Goal: Transaction & Acquisition: Download file/media

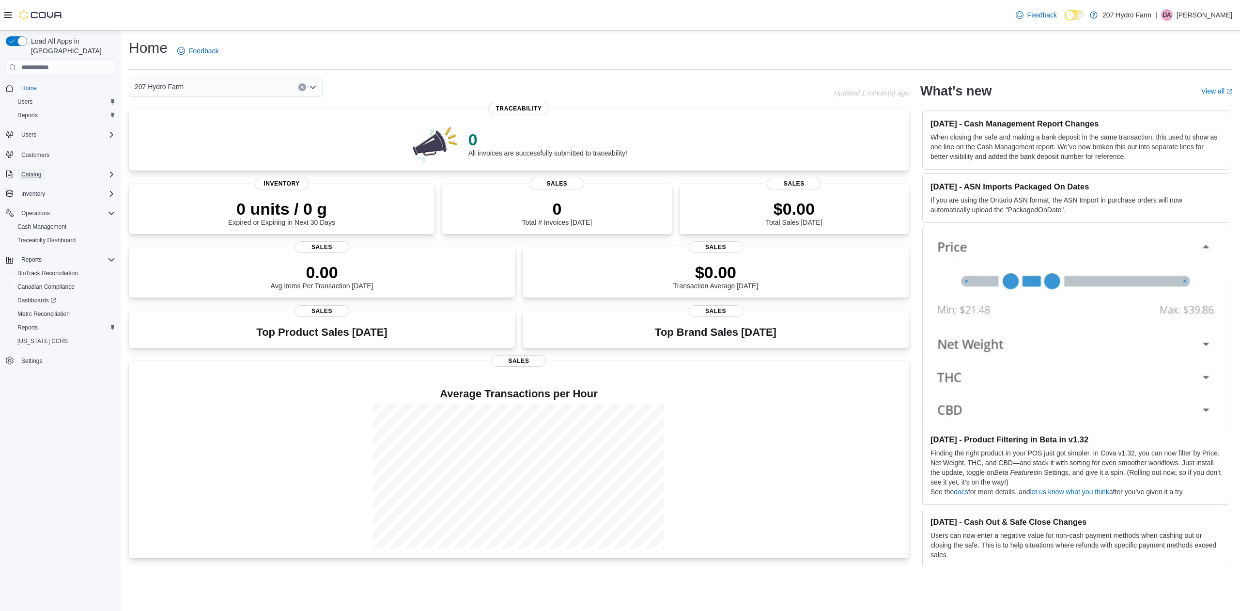
click at [32, 170] on span "Catalog" at bounding box center [31, 174] width 20 height 8
click at [37, 184] on span "Classification (Classic)" at bounding box center [46, 188] width 59 height 8
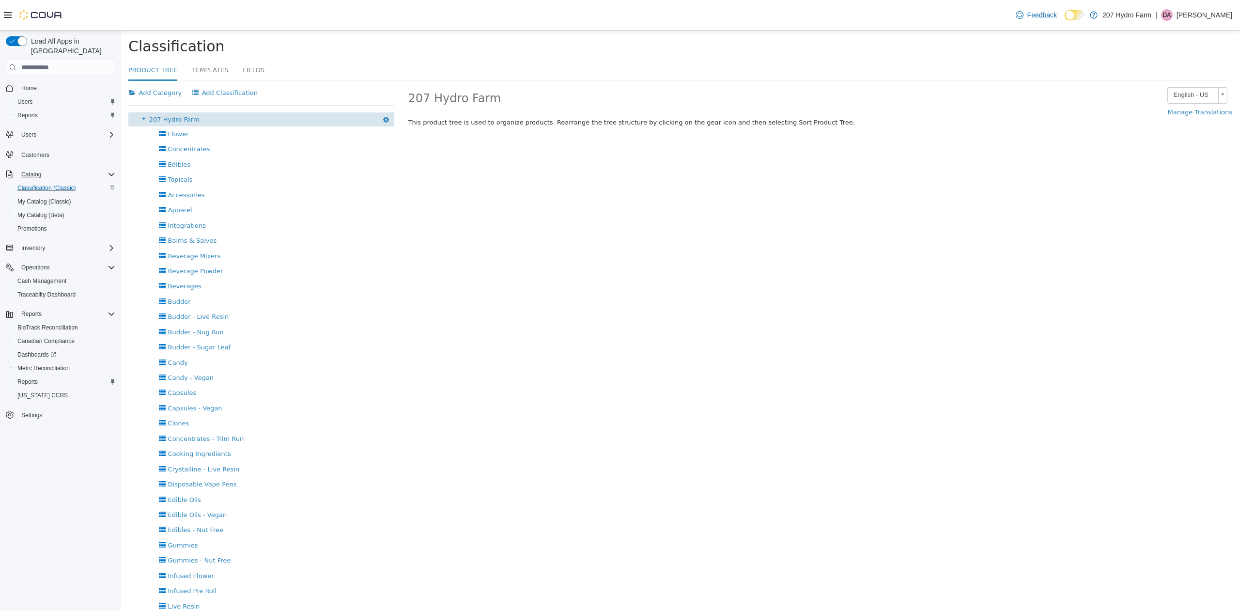
click at [176, 120] on span "207 Hydro Farm" at bounding box center [174, 119] width 50 height 7
click at [383, 121] on icon "button" at bounding box center [386, 119] width 6 height 7
click at [295, 120] on div "207 Hydro Farm Sort Product Tree Add Category Add Classification" at bounding box center [260, 119] width 265 height 15
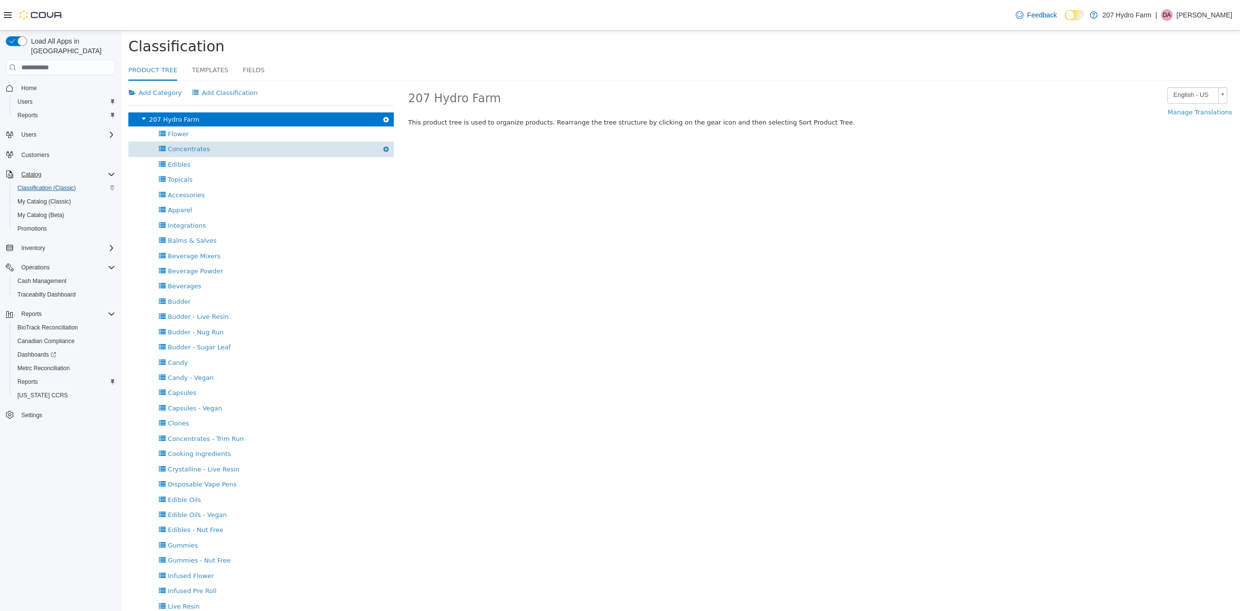
click at [184, 148] on span "Concentrates" at bounding box center [189, 148] width 42 height 7
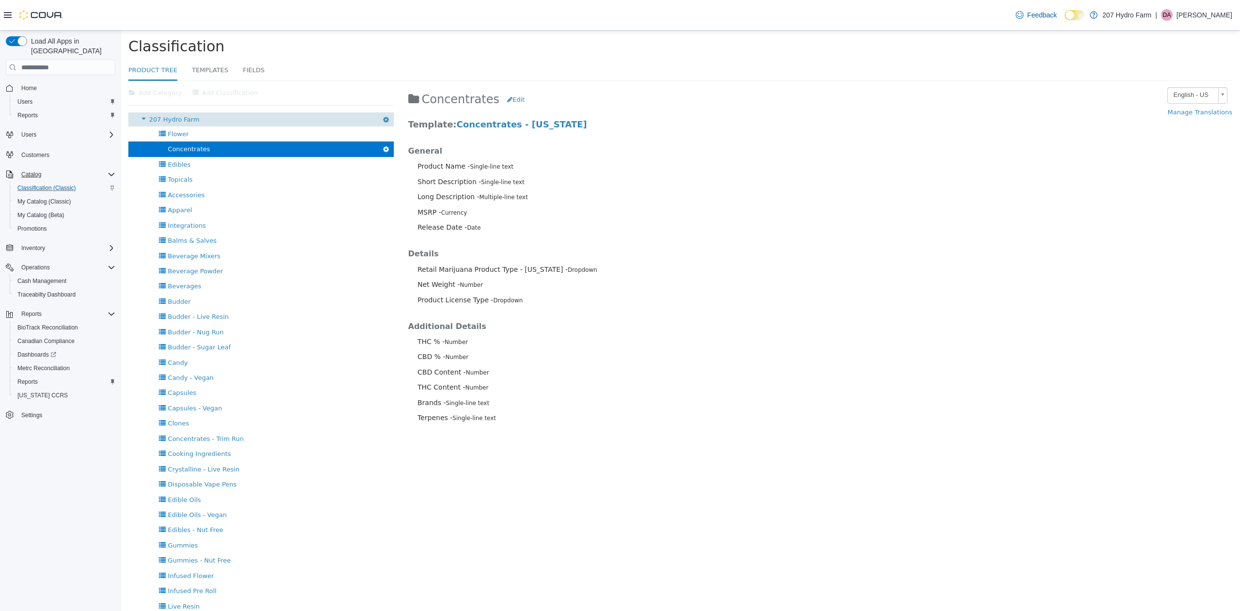
click at [182, 121] on span "207 Hydro Farm" at bounding box center [174, 119] width 50 height 7
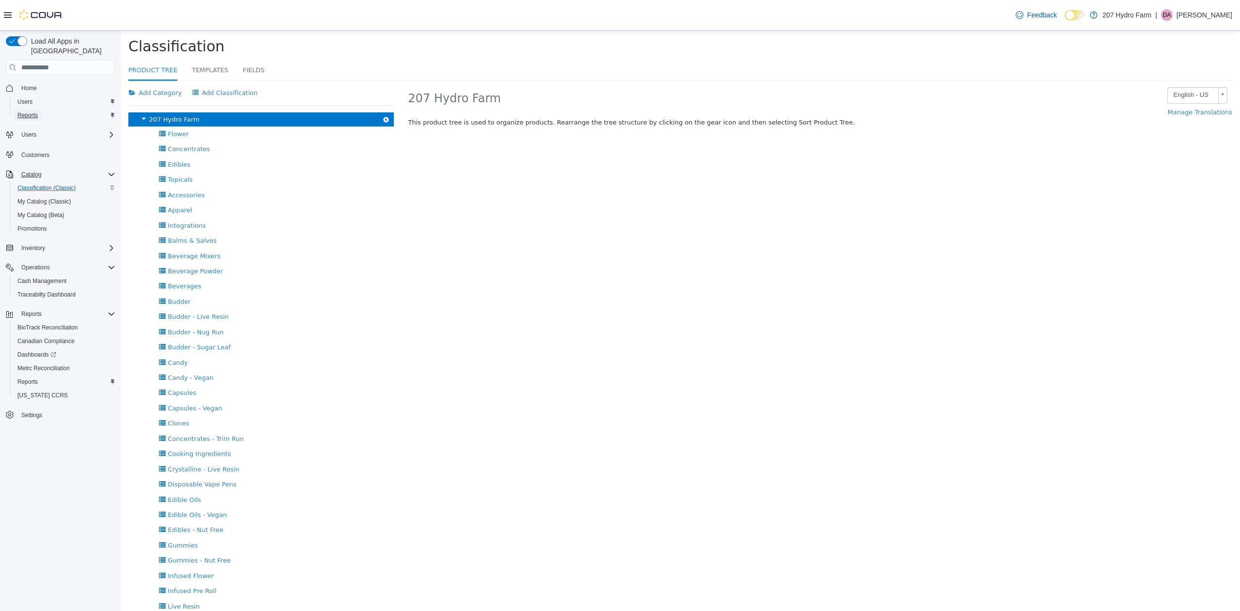
click at [30, 111] on span "Reports" at bounding box center [27, 115] width 20 height 8
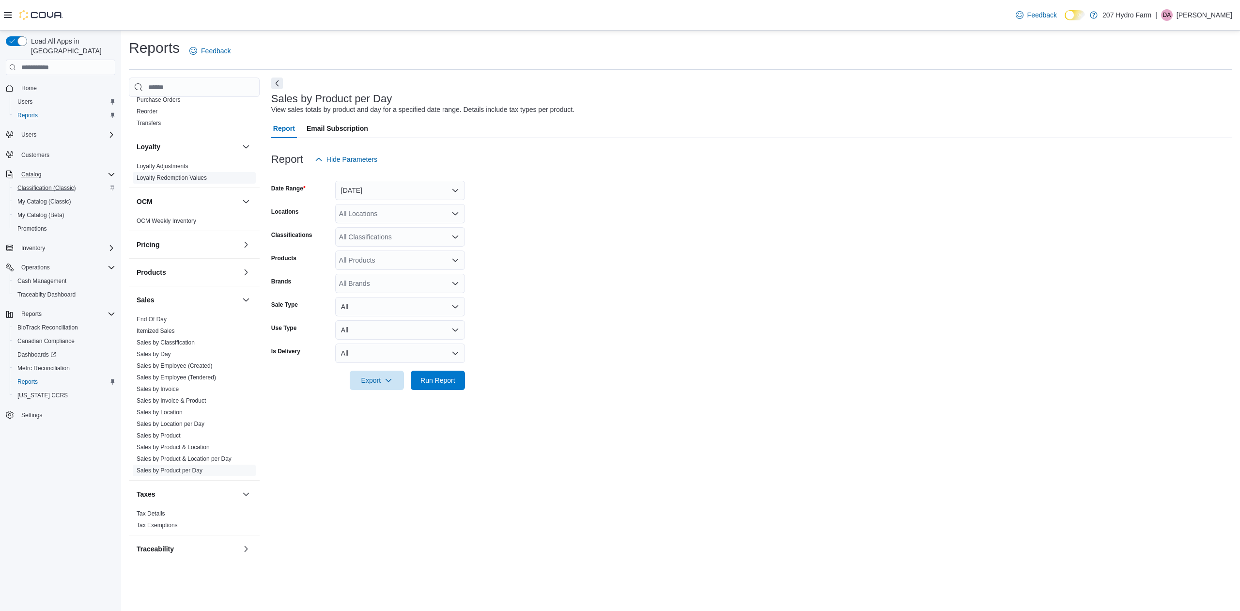
scroll to position [459, 0]
click at [240, 256] on button "button" at bounding box center [246, 257] width 12 height 12
click at [171, 273] on link "Catalog Export" at bounding box center [156, 276] width 38 height 7
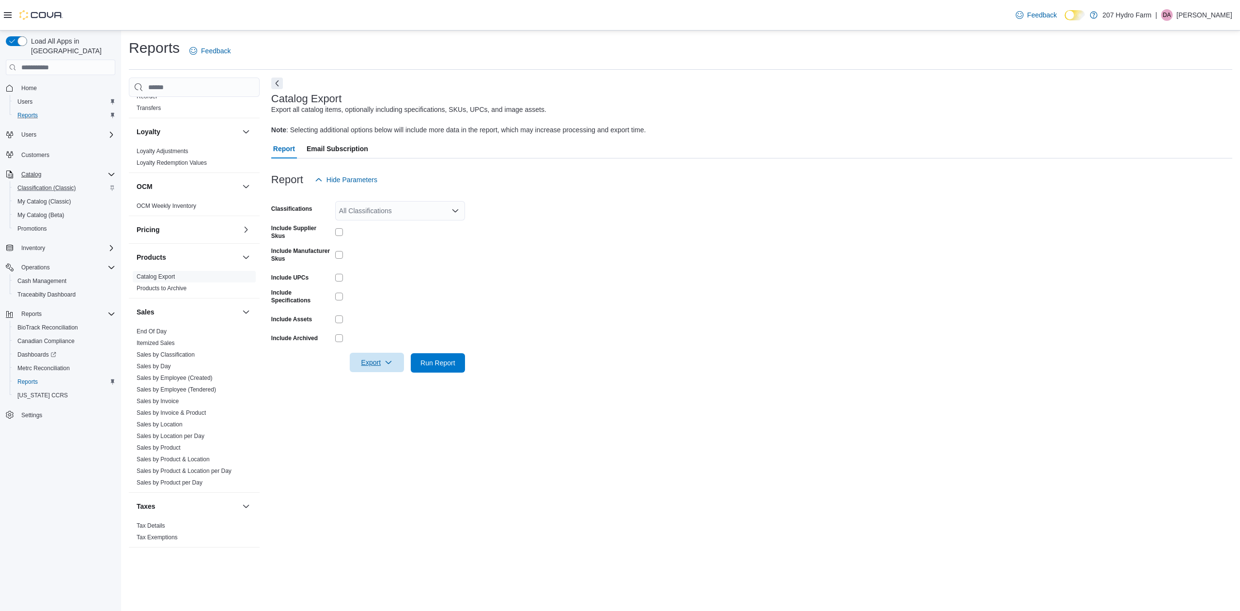
click at [390, 365] on icon "button" at bounding box center [388, 362] width 8 height 8
click at [384, 383] on span "Export to Excel" at bounding box center [378, 382] width 44 height 8
